Goal: Book appointment/travel/reservation

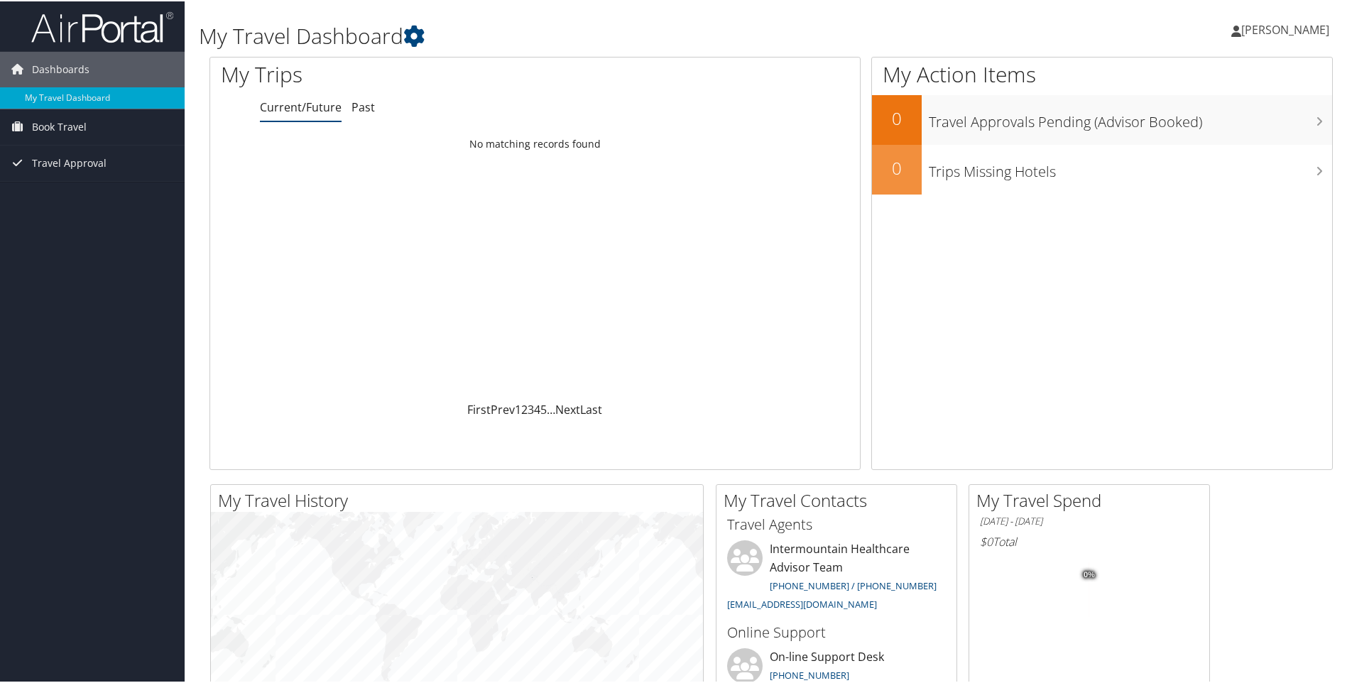
drag, startPoint x: 0, startPoint y: 0, endPoint x: 1266, endPoint y: 27, distance: 1266.0
click at [1266, 27] on span "[PERSON_NAME]" at bounding box center [1285, 29] width 88 height 16
click at [80, 126] on span "Book Travel" at bounding box center [59, 125] width 55 height 35
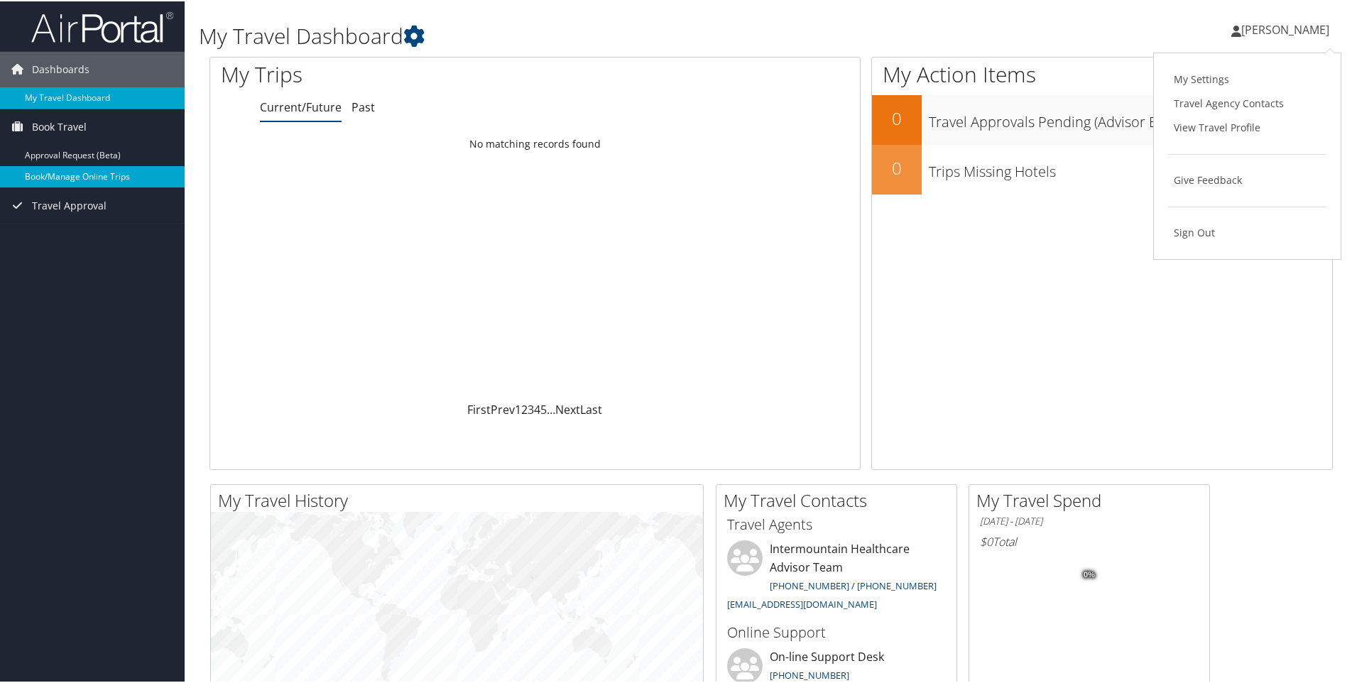
click at [88, 170] on link "Book/Manage Online Trips" at bounding box center [92, 175] width 185 height 21
